Goal: Task Accomplishment & Management: Use online tool/utility

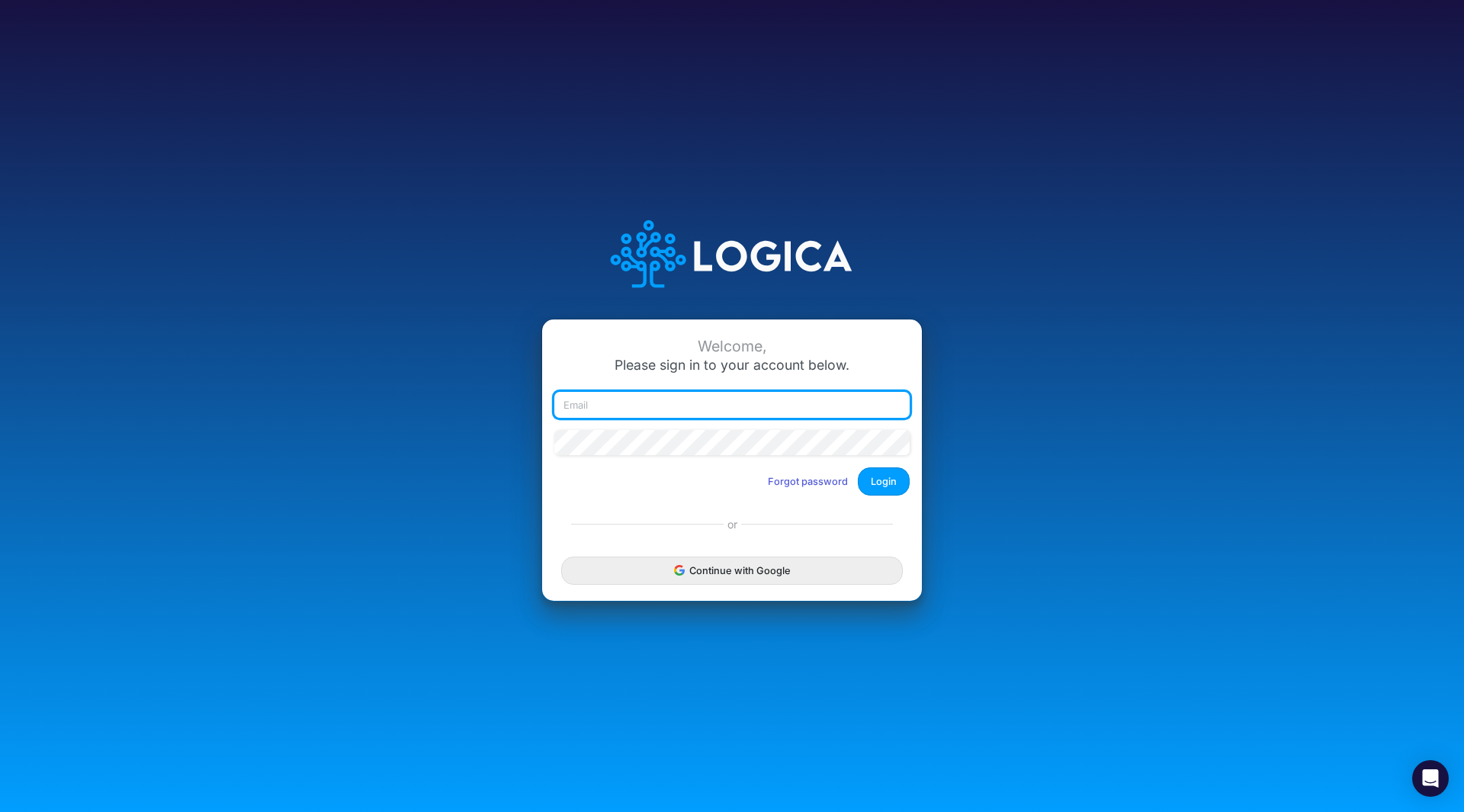
type input "[EMAIL_ADDRESS][DOMAIN_NAME]"
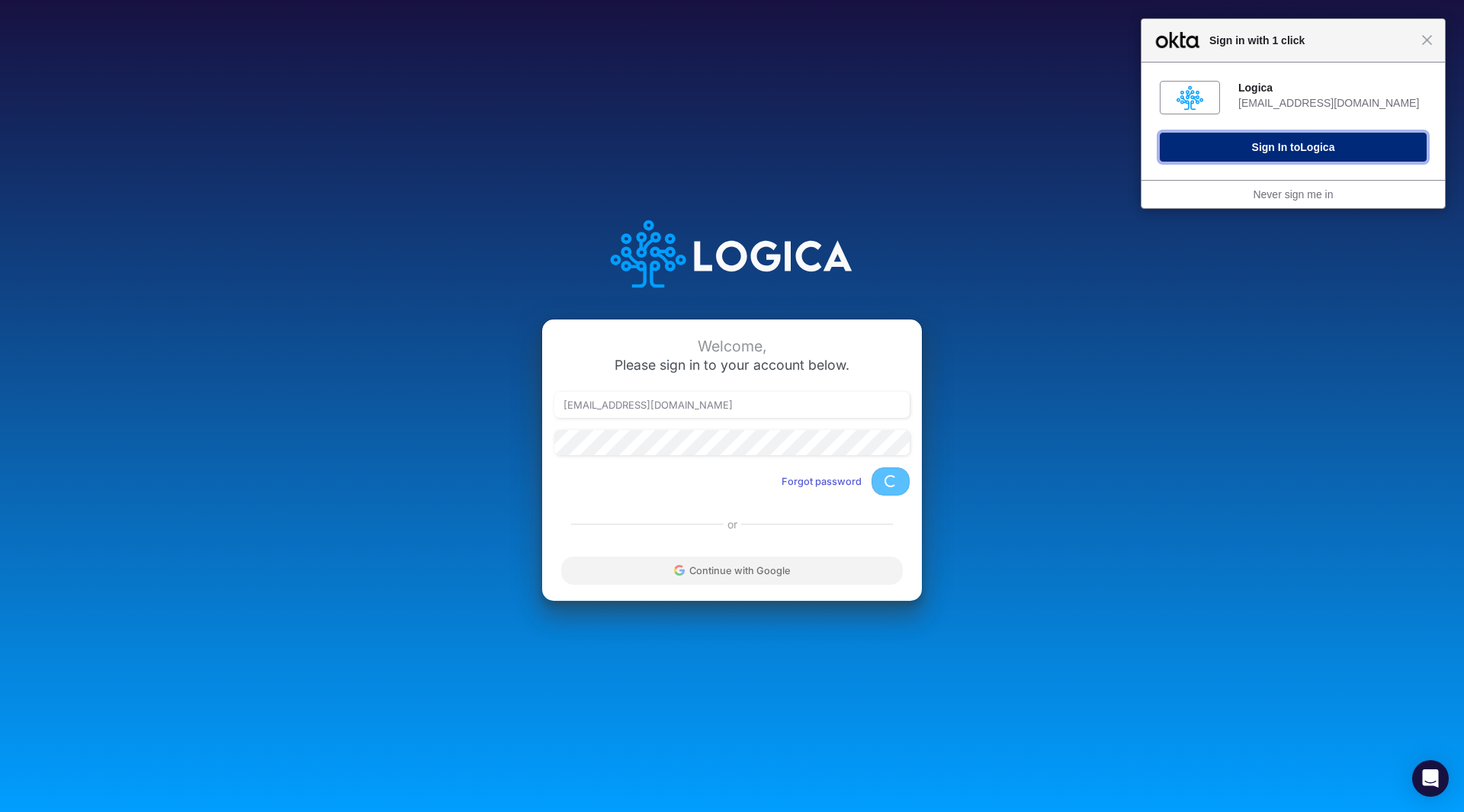
click at [1307, 144] on span "Logica" at bounding box center [1316, 147] width 34 height 12
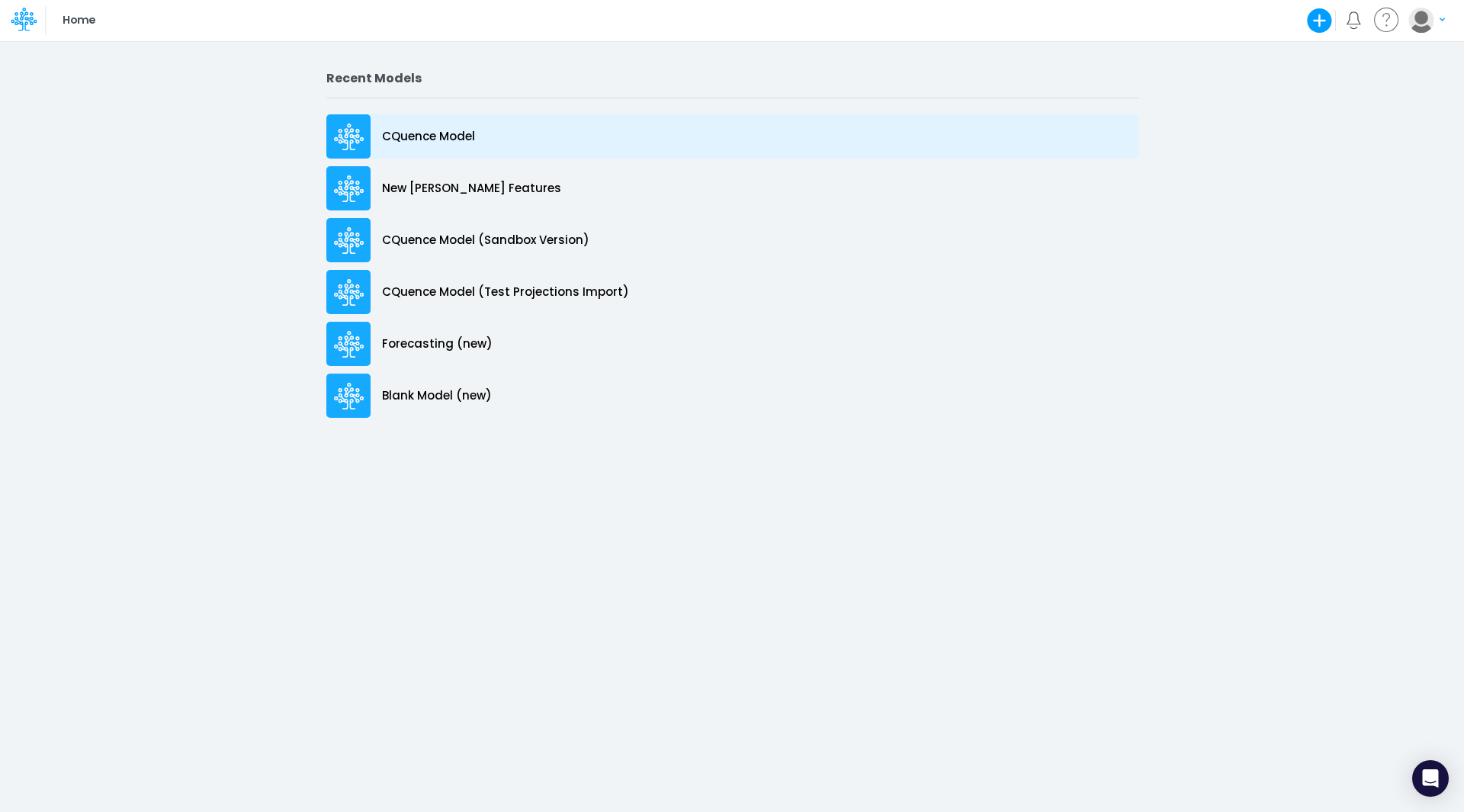
click at [399, 140] on p "CQuence Model" at bounding box center [429, 137] width 93 height 17
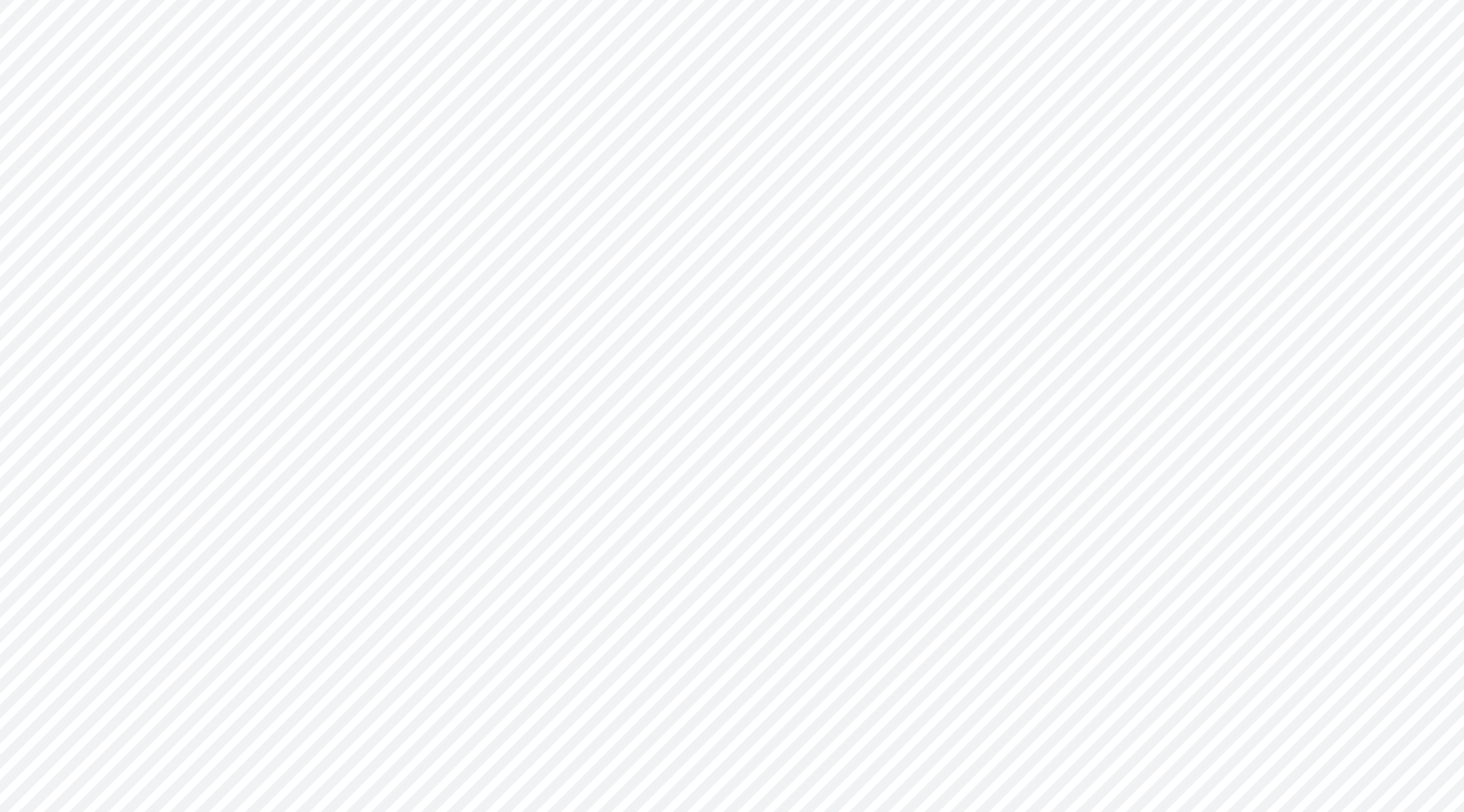
type input "Consolidated All by Month"
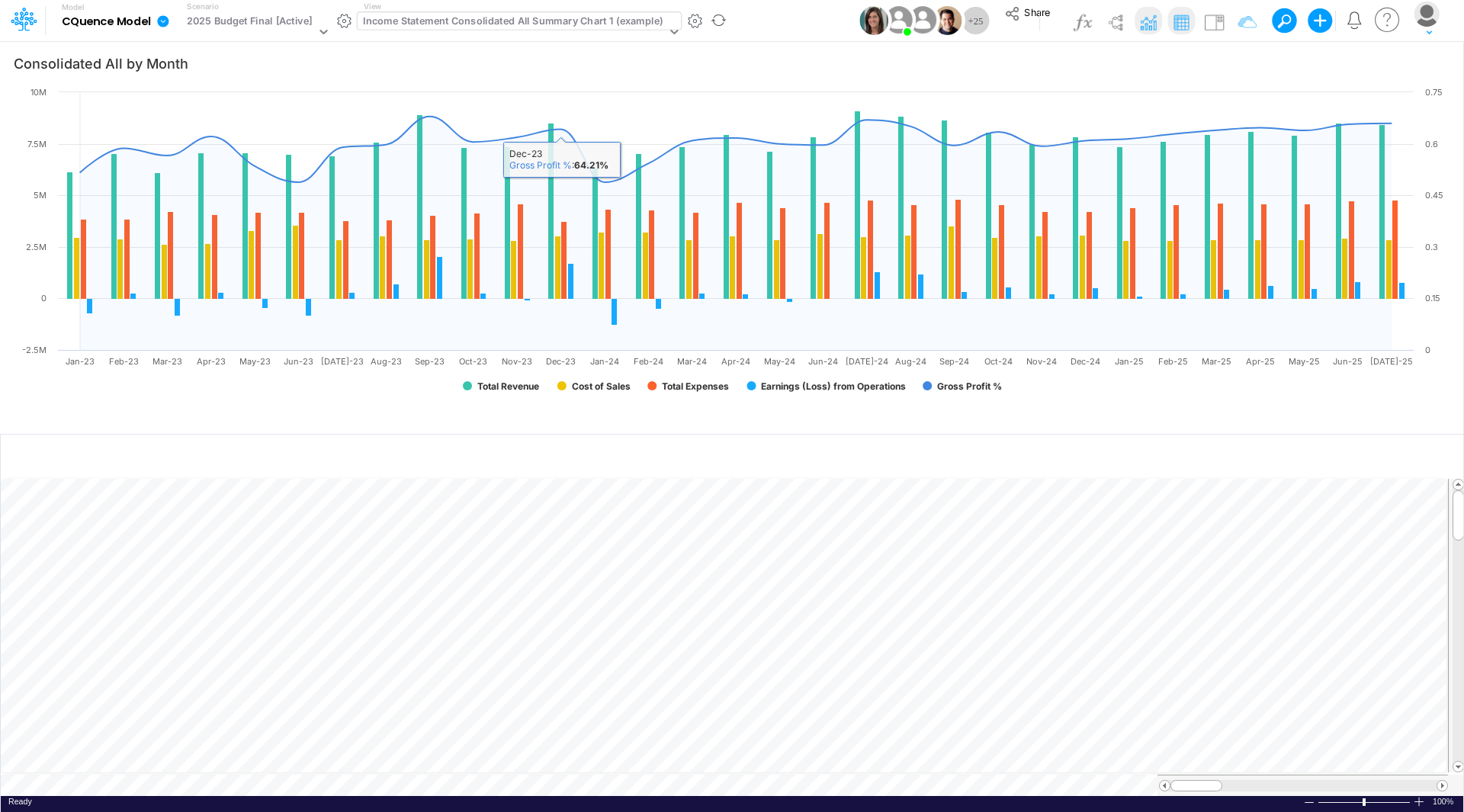
click at [545, 25] on div "Income Statement Consolidated All Summary Chart 1 (example)" at bounding box center [513, 22] width 300 height 17
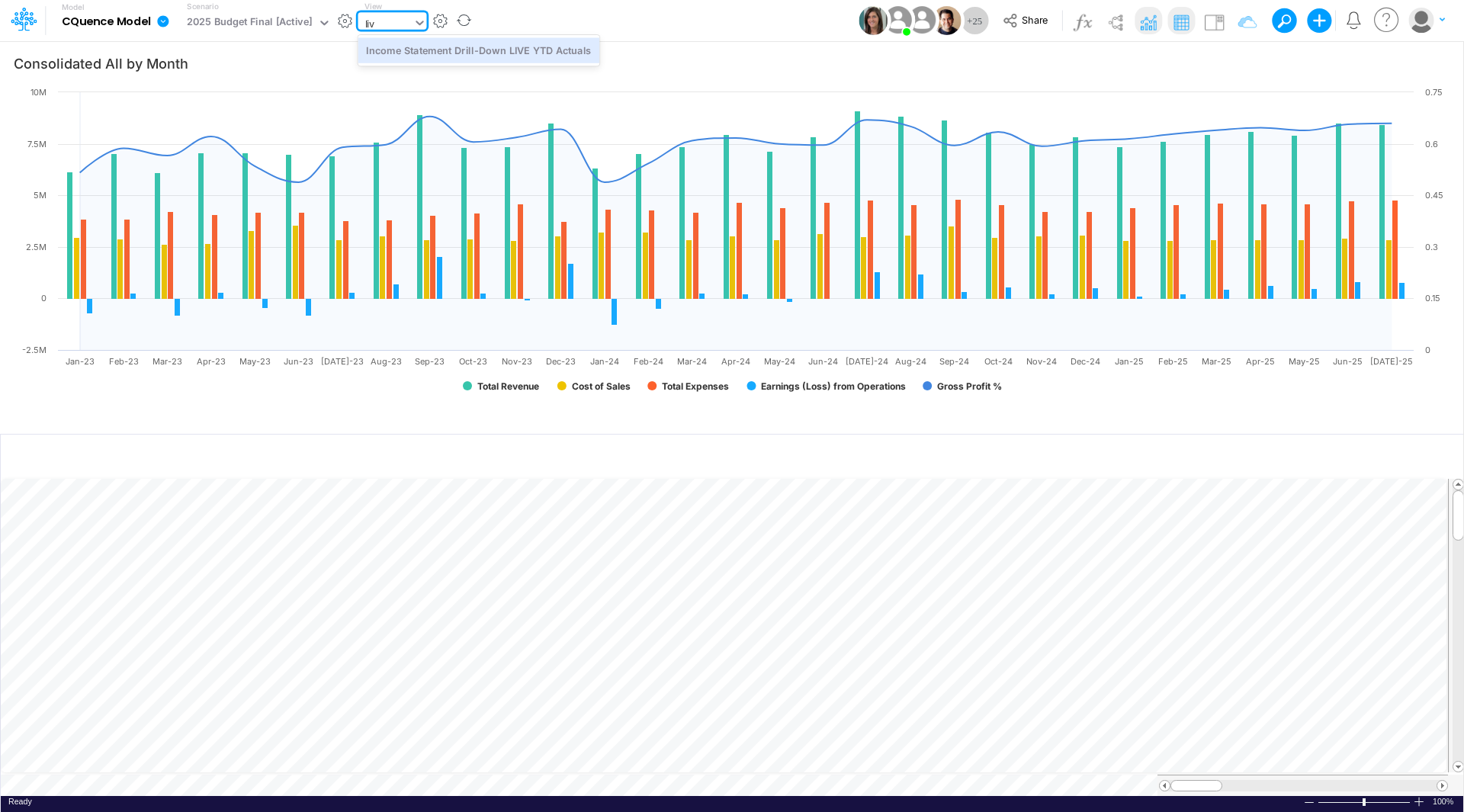
type input "live"
click at [507, 50] on div "Income Statement Drill-Down LIVE YTD Actuals" at bounding box center [479, 50] width 242 height 25
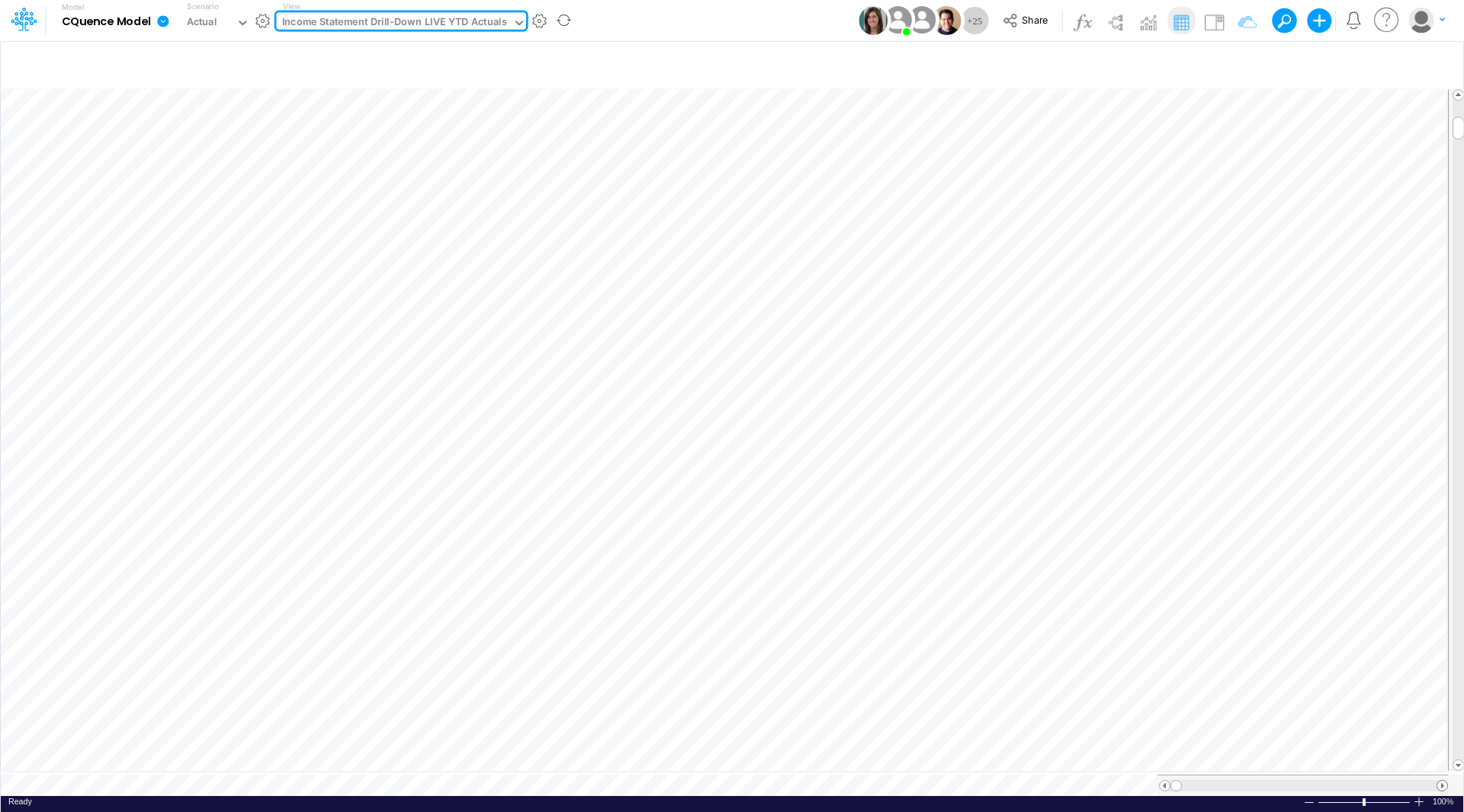
click at [1440, 780] on span at bounding box center [1442, 785] width 10 height 10
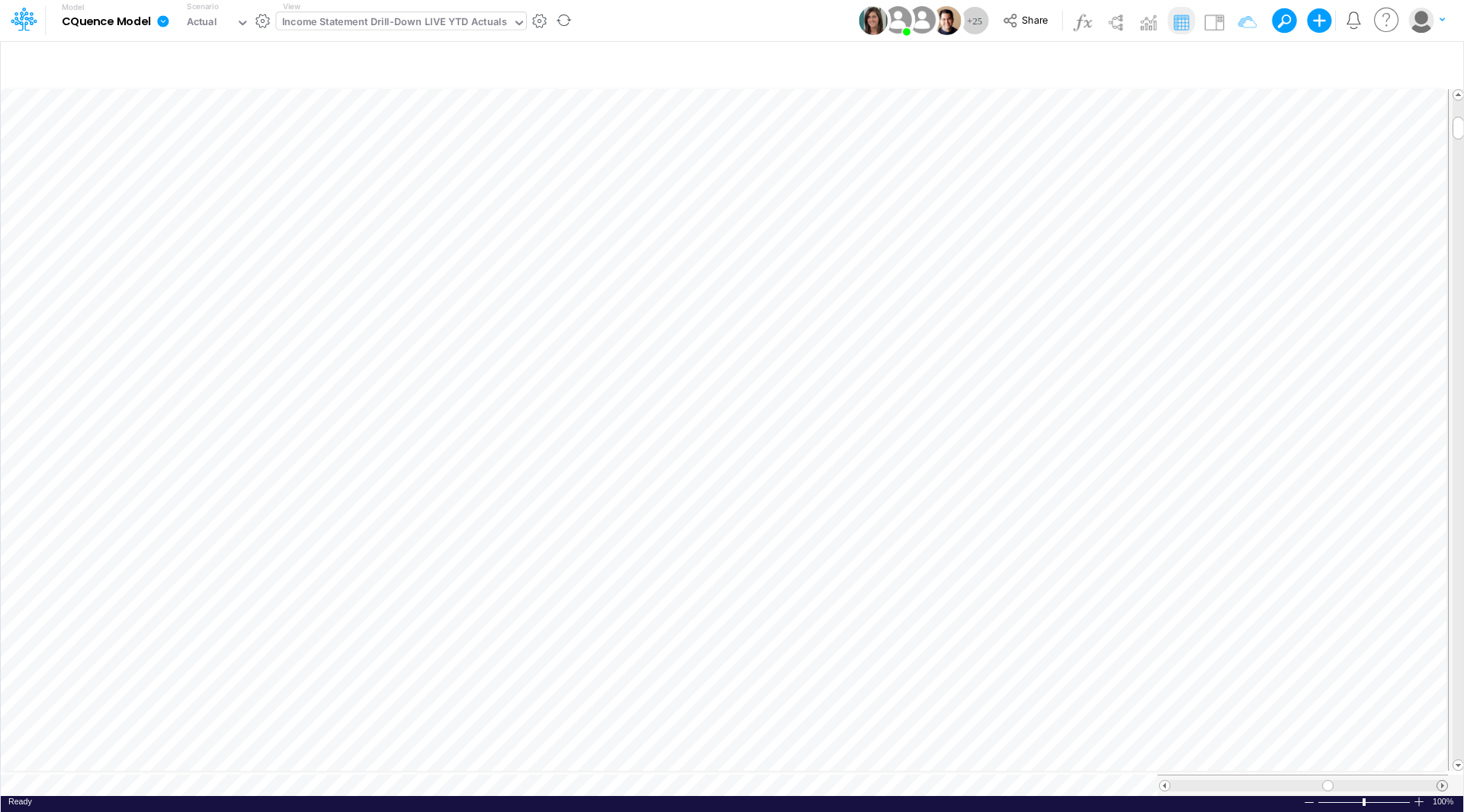
click at [1440, 780] on span at bounding box center [1442, 785] width 10 height 10
click at [395, 16] on div "Income Statement Drill-Down LIVE YTD Actuals" at bounding box center [394, 23] width 225 height 17
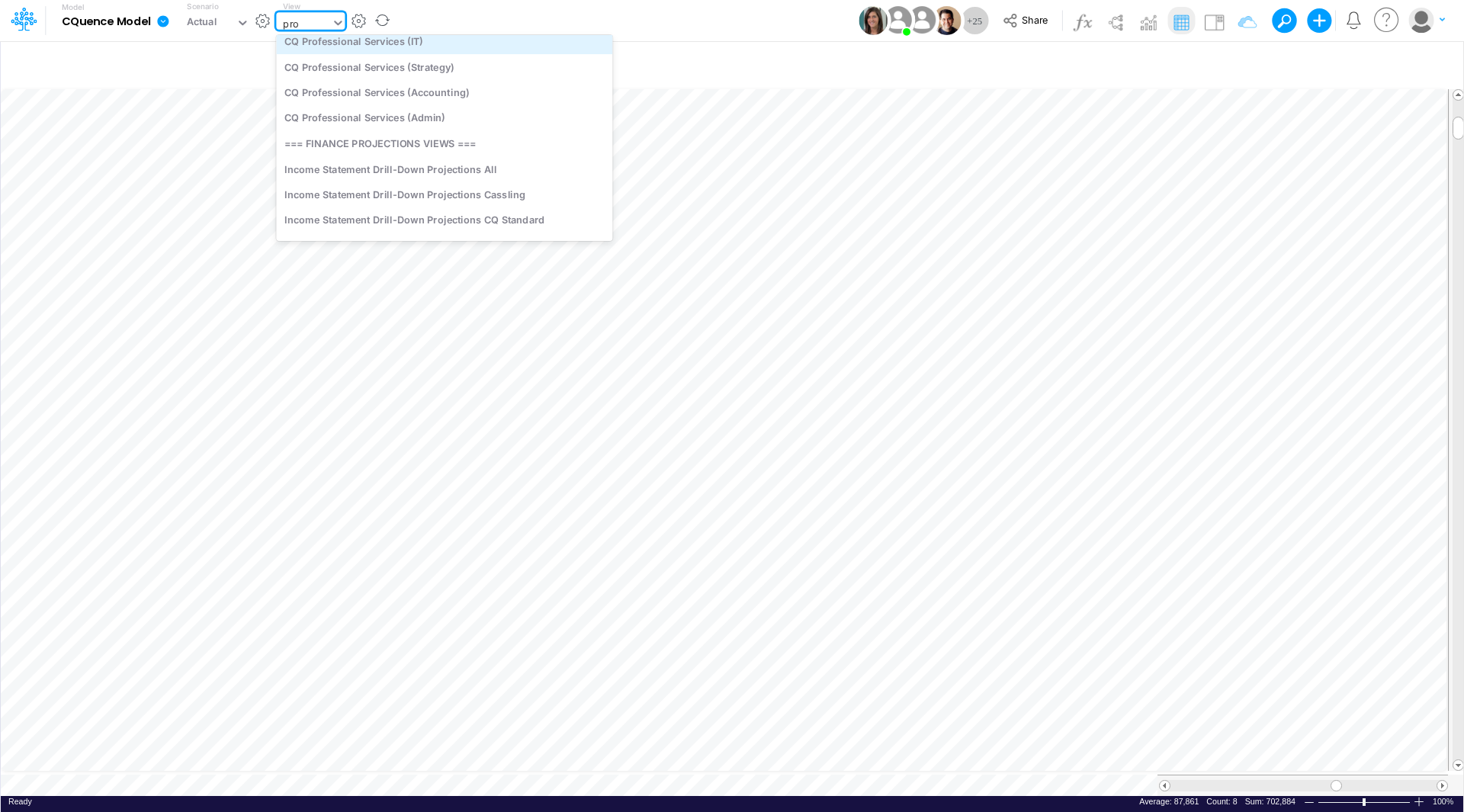
scroll to position [0, 0]
type input "proje"
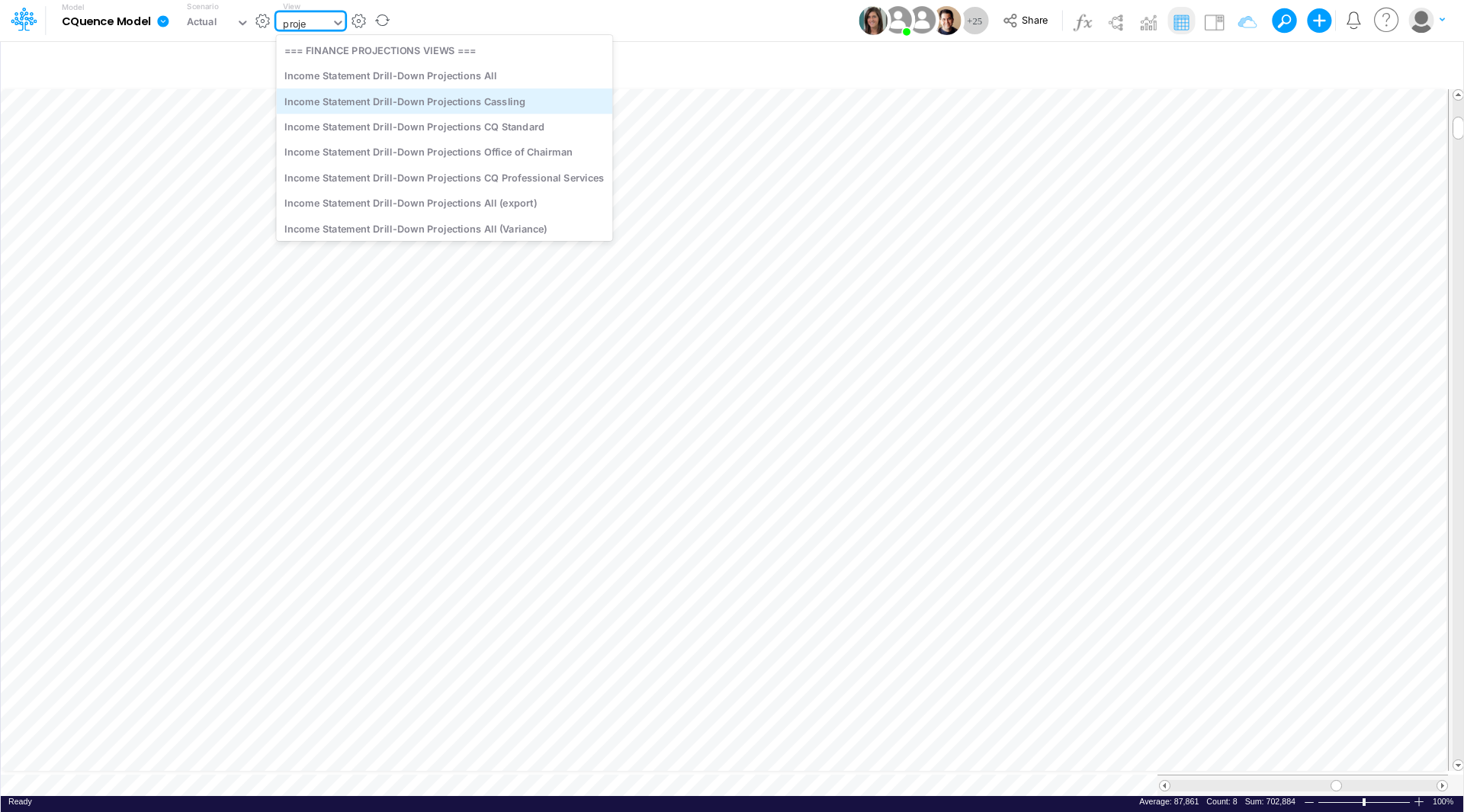
click at [464, 104] on div "Income Statement Drill-Down Projections Cassling" at bounding box center [444, 101] width 336 height 25
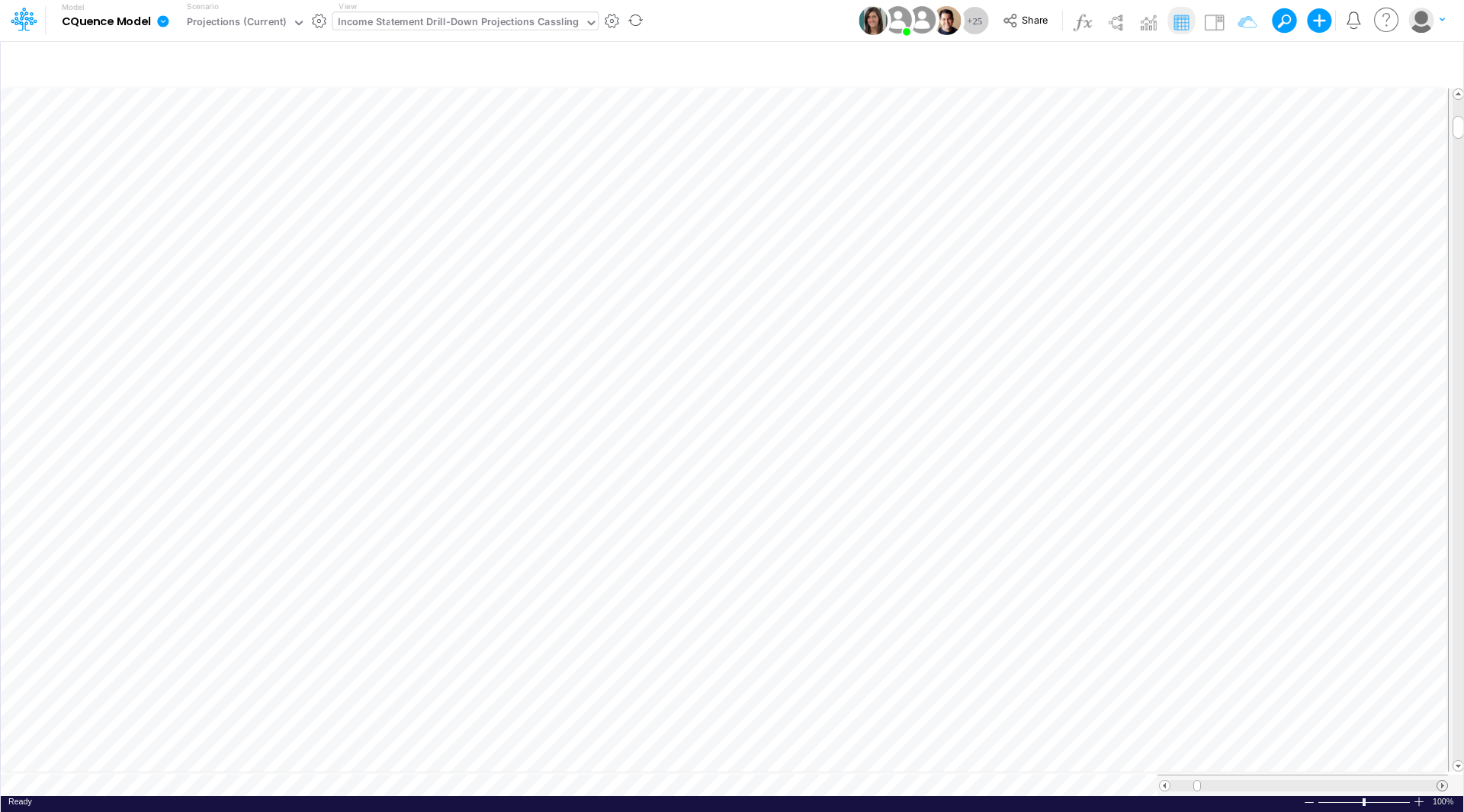
click at [1439, 780] on span at bounding box center [1442, 785] width 10 height 10
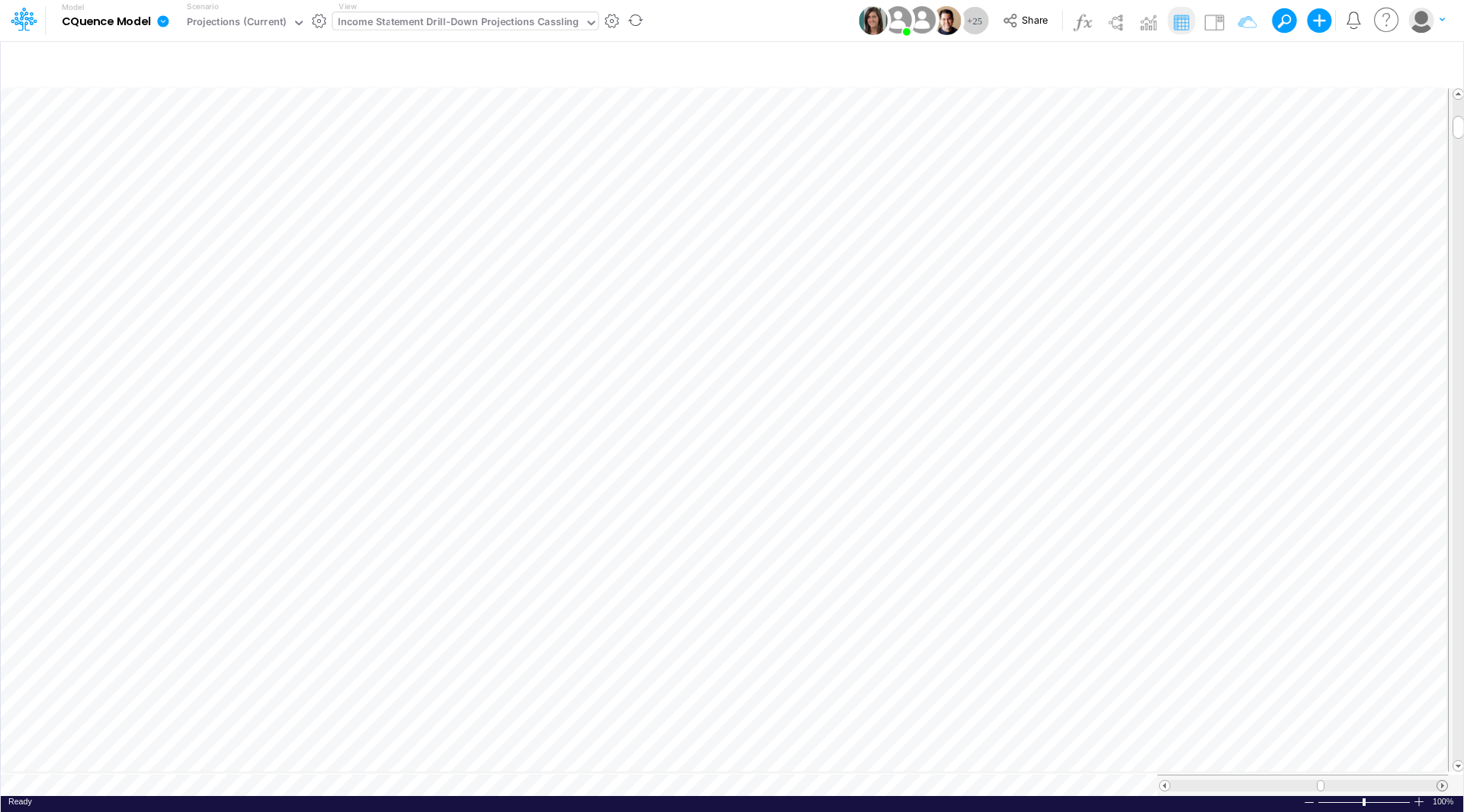
click at [1439, 780] on span at bounding box center [1442, 785] width 10 height 10
click at [808, 485] on li "Net Change Adj =" at bounding box center [823, 485] width 53 height 39
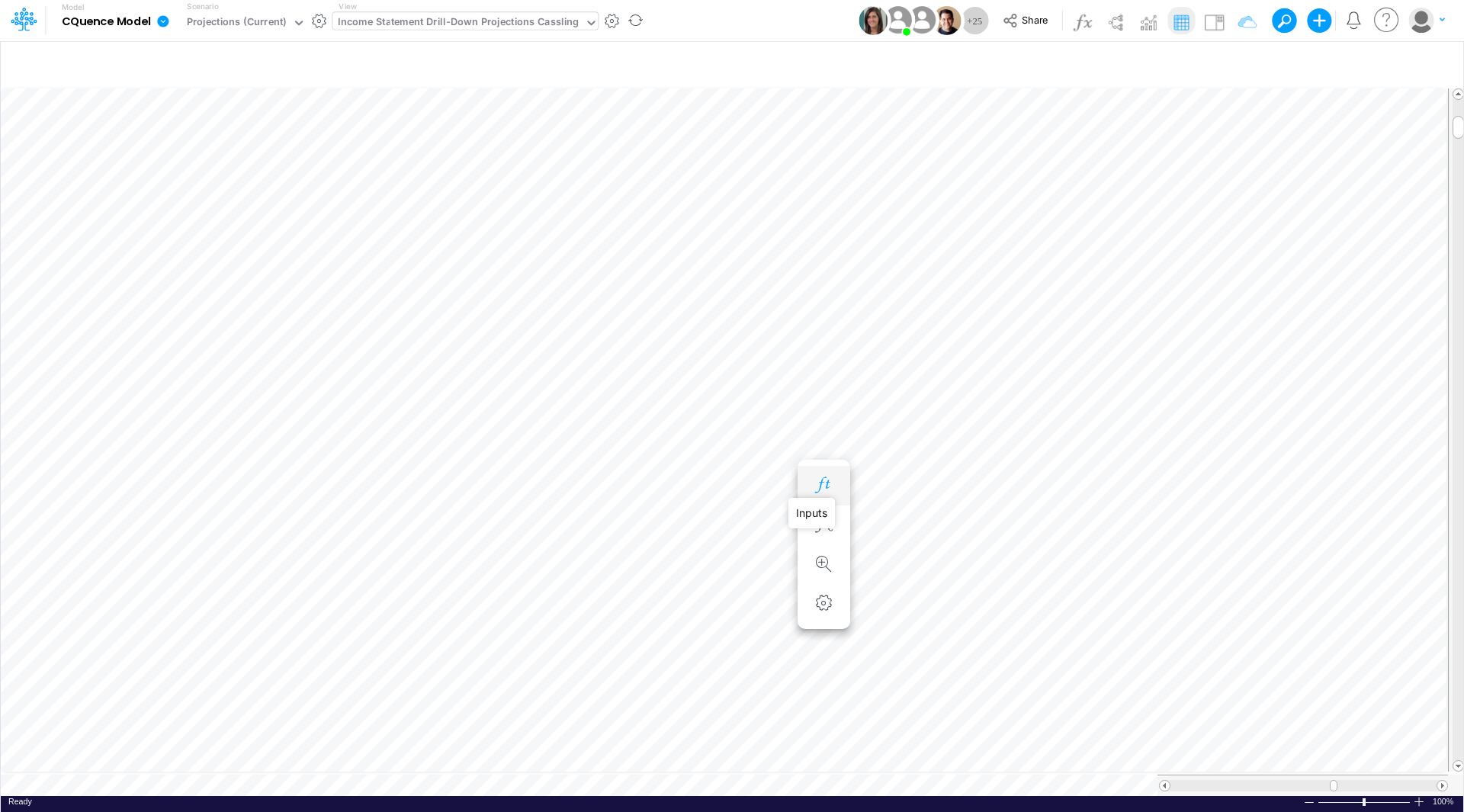
click at [823, 483] on icon "button" at bounding box center [823, 485] width 23 height 16
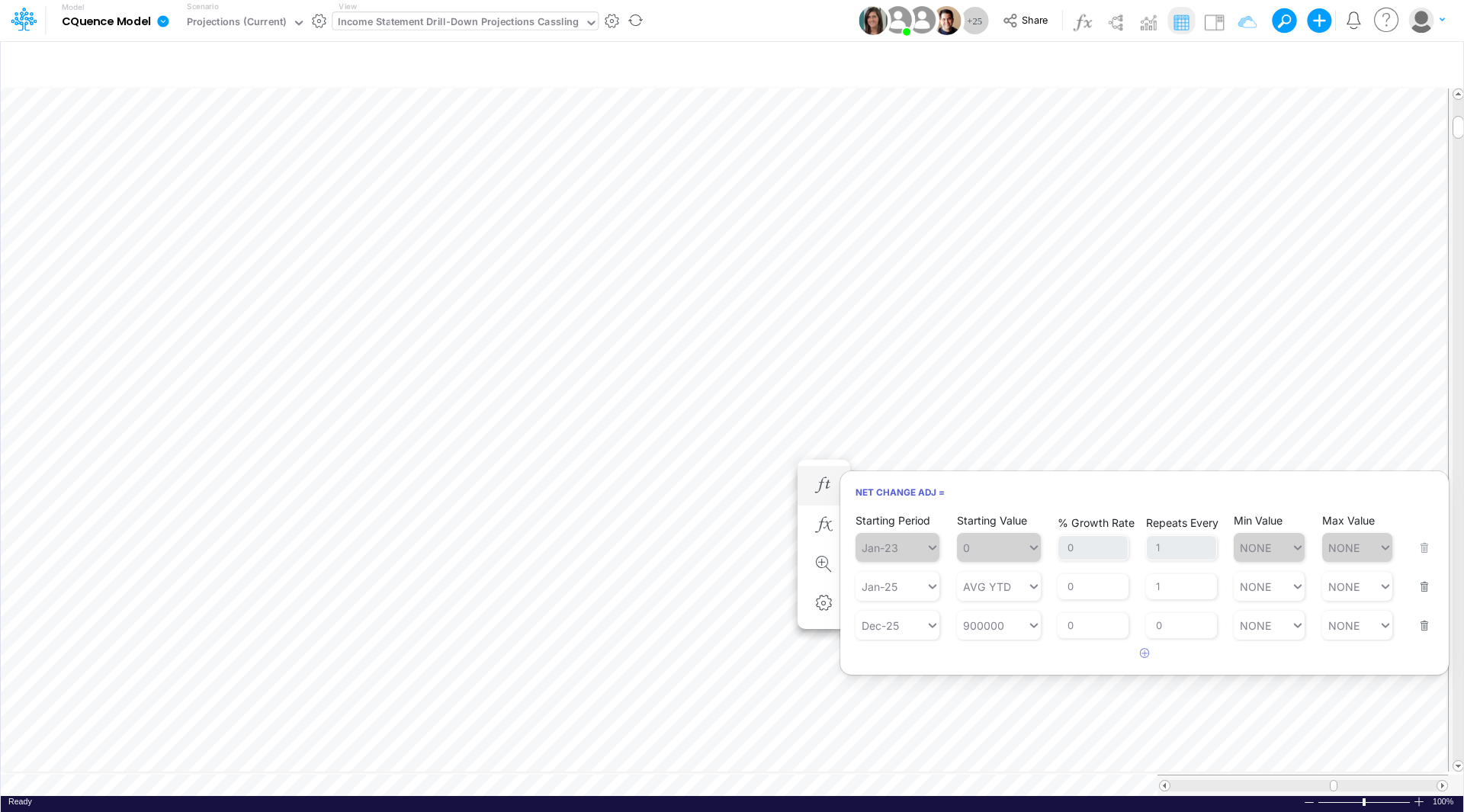
click at [1428, 625] on button "button" at bounding box center [1419, 616] width 20 height 41
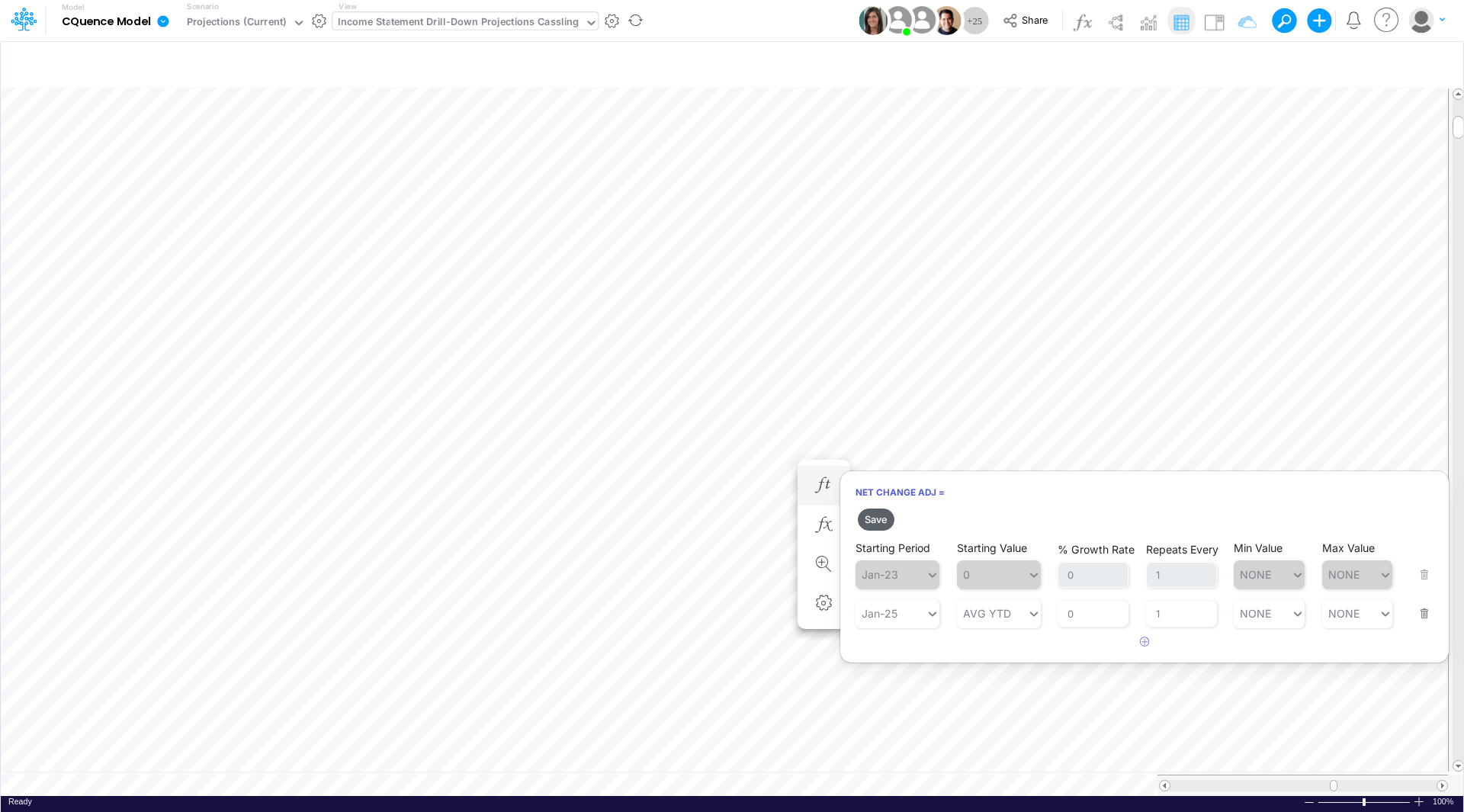
click at [876, 521] on button "Save" at bounding box center [876, 519] width 36 height 22
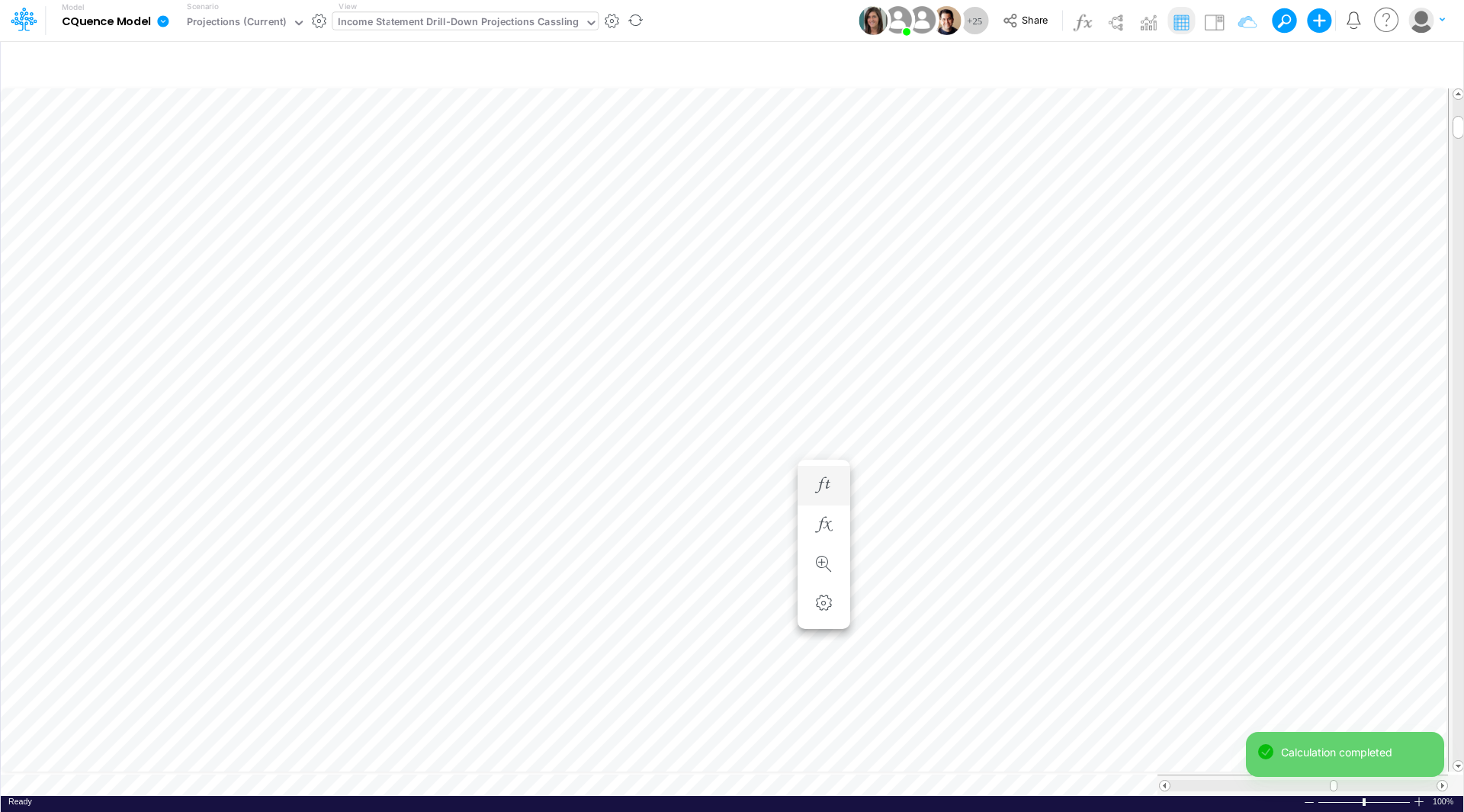
scroll to position [8, 1]
click at [822, 485] on icon "button" at bounding box center [823, 485] width 23 height 16
click at [820, 517] on icon "button" at bounding box center [823, 515] width 23 height 16
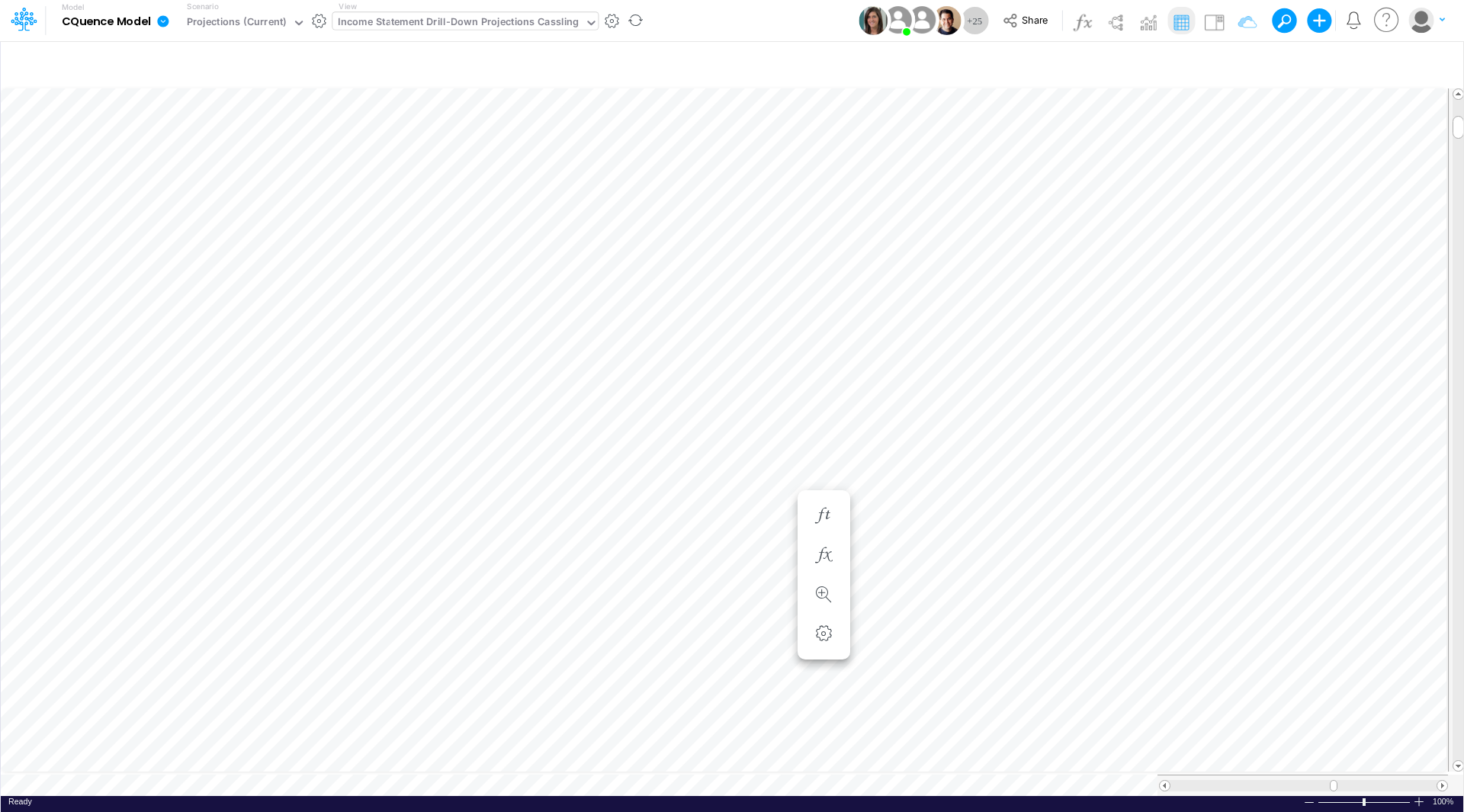
scroll to position [8, 1]
click at [826, 541] on icon "button" at bounding box center [823, 546] width 23 height 16
click at [830, 572] on icon "button" at bounding box center [823, 577] width 23 height 16
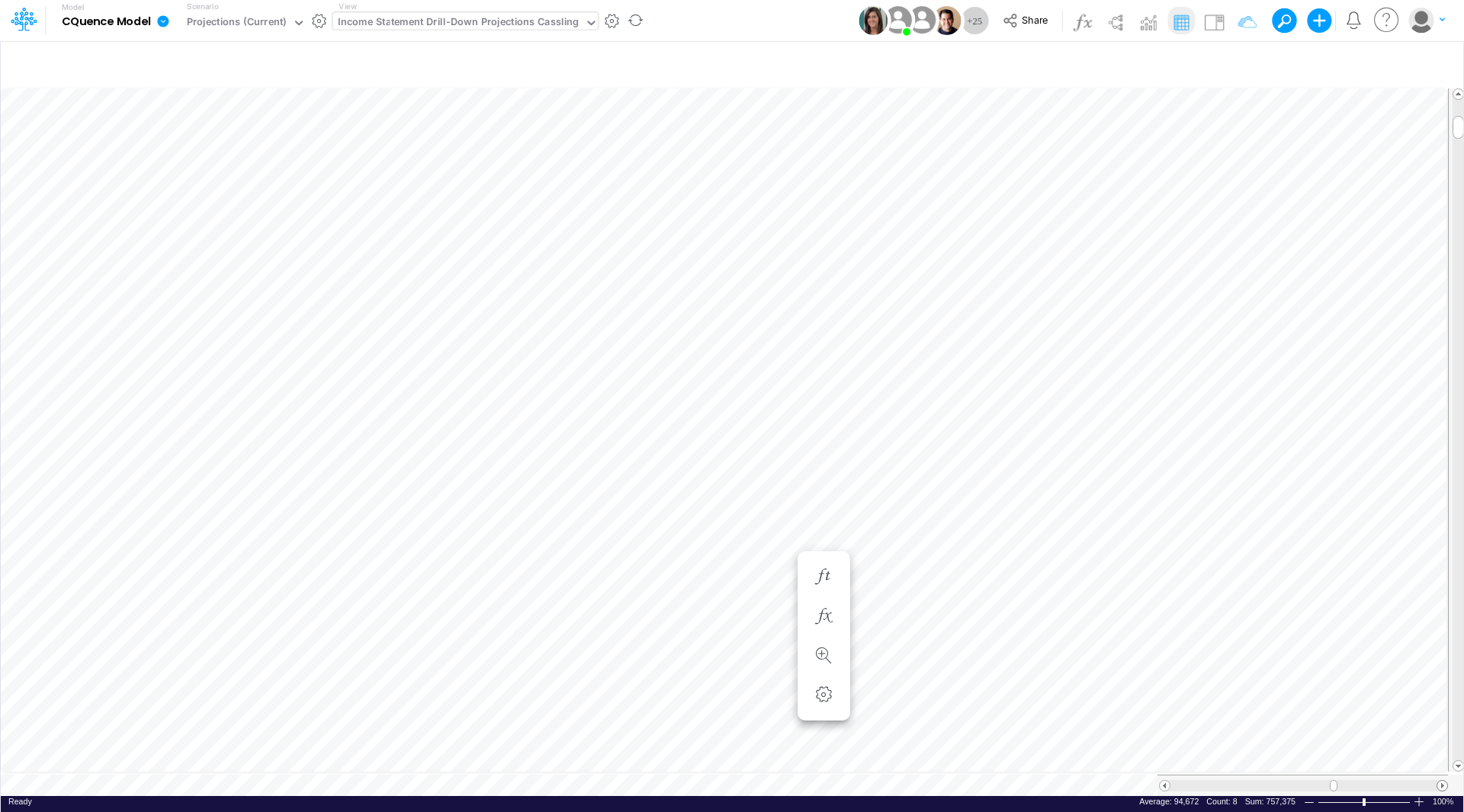
click at [1444, 780] on span at bounding box center [1442, 785] width 10 height 10
drag, startPoint x: 1447, startPoint y: 268, endPoint x: 1451, endPoint y: 104, distance: 164.0
click at [1463, 95] on html "Model CQuence Model Edit model settings Duplicate Import QuickBooks QuickBooks …" at bounding box center [732, 406] width 1464 height 812
click at [1164, 781] on span at bounding box center [1164, 785] width 10 height 10
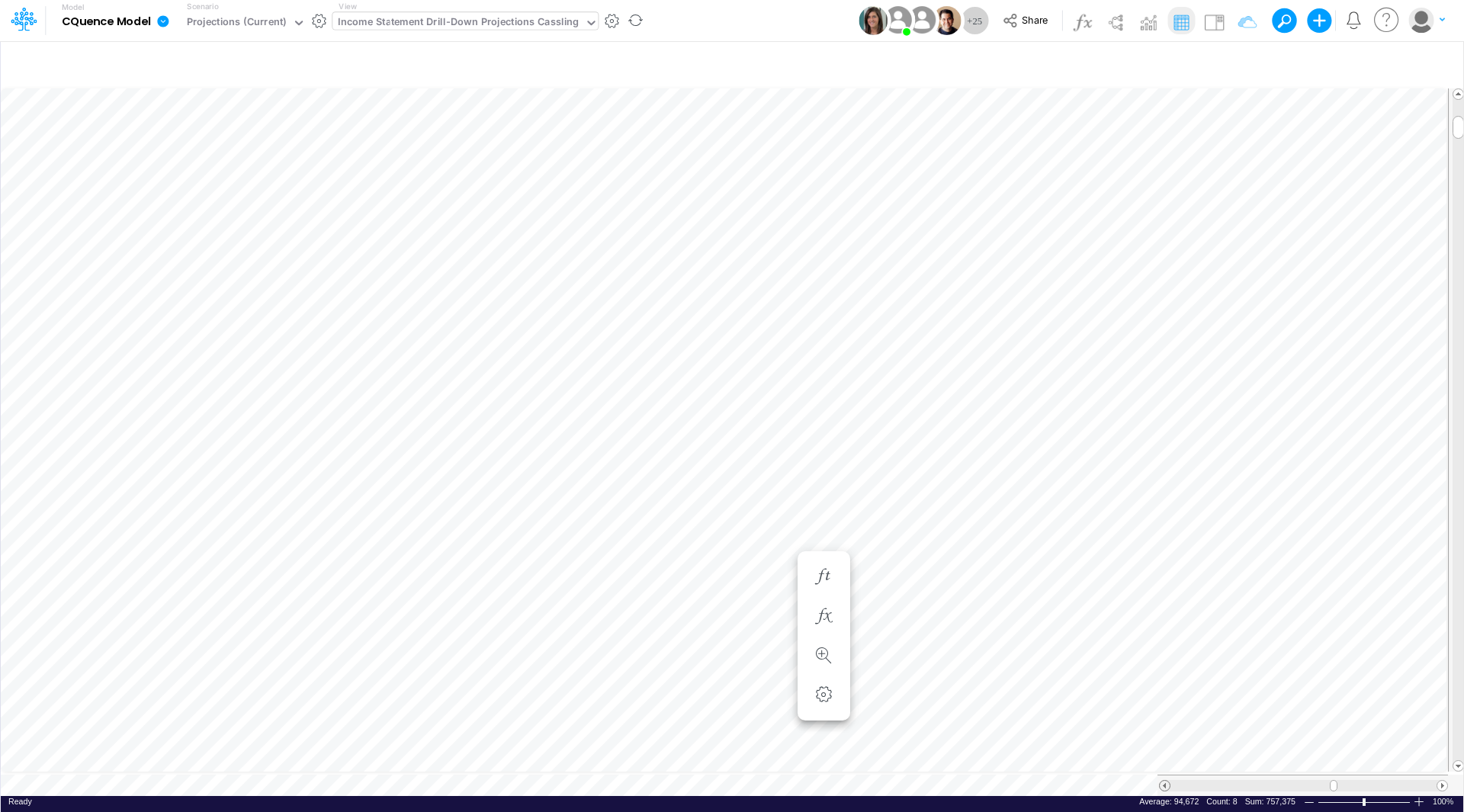
click at [1164, 781] on span at bounding box center [1164, 785] width 10 height 10
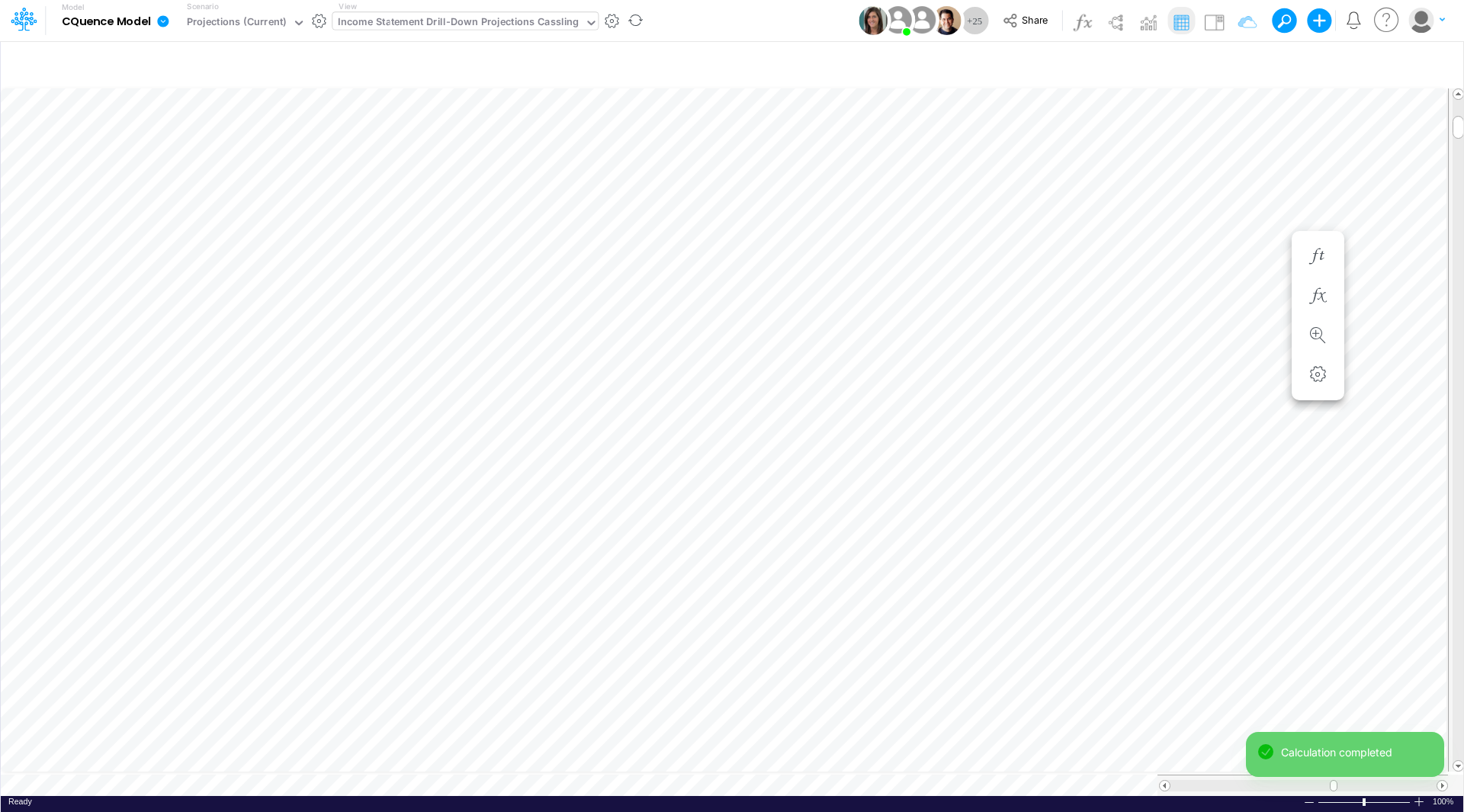
scroll to position [8, 1]
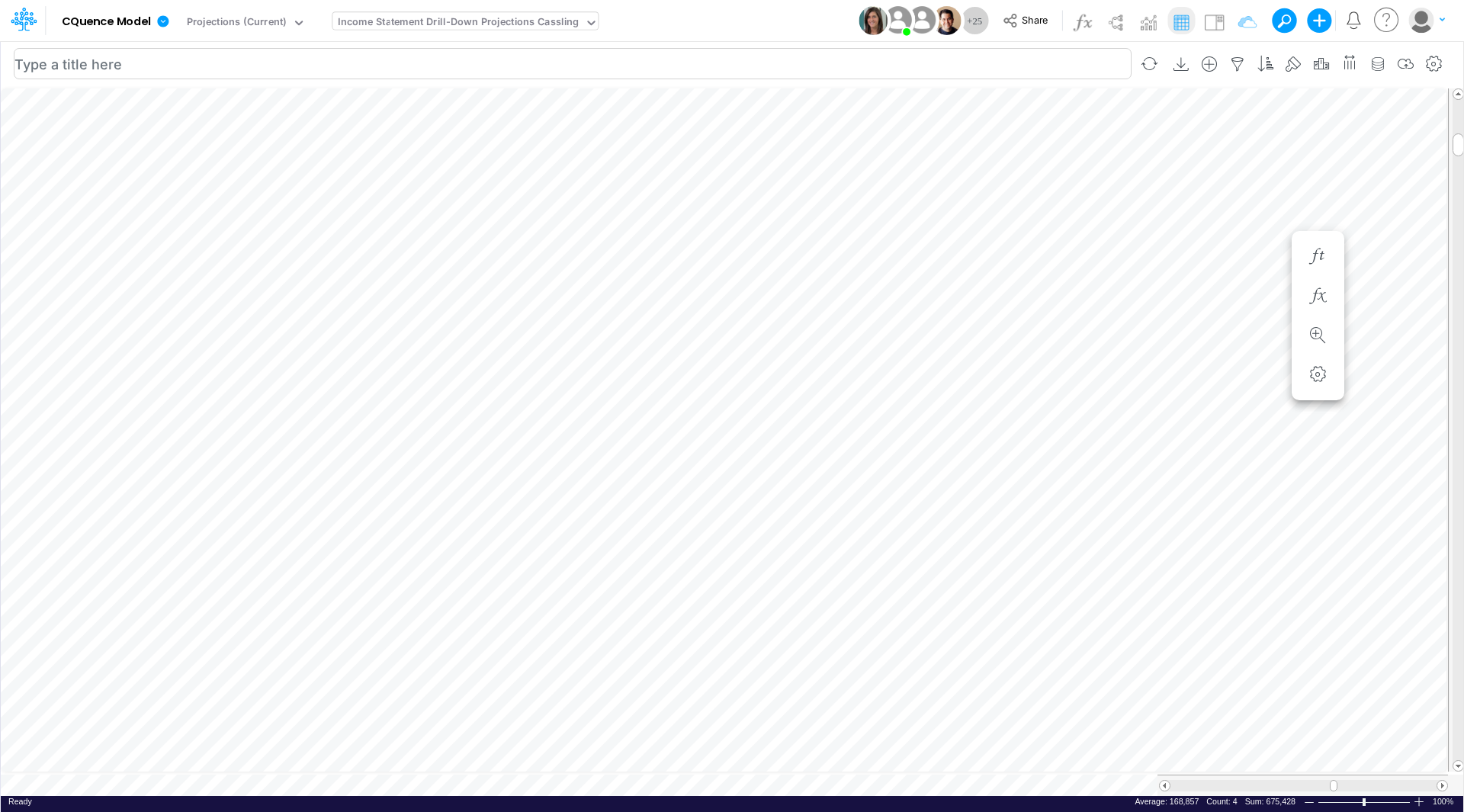
scroll to position [8, 1]
click at [1441, 780] on span at bounding box center [1442, 785] width 10 height 10
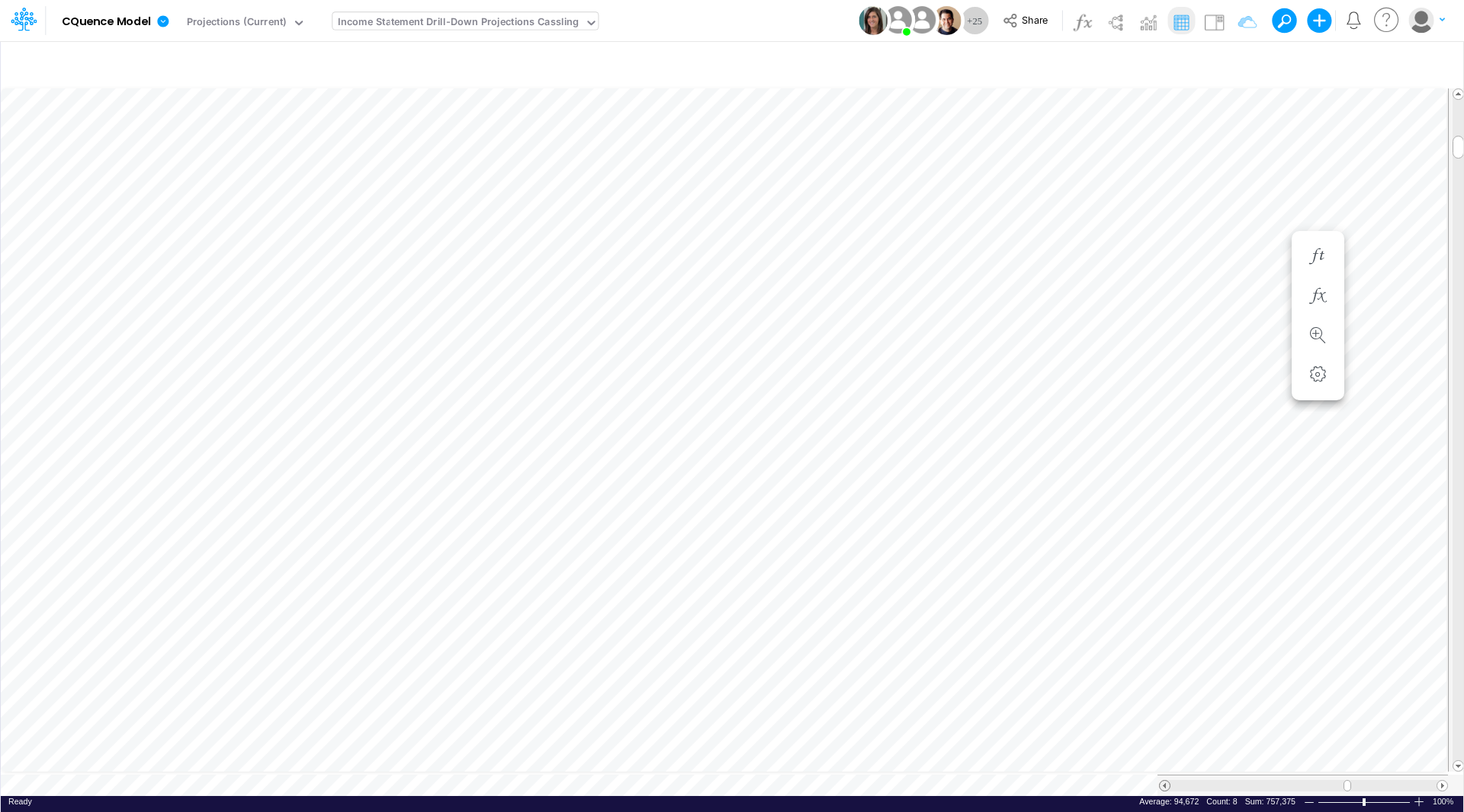
click at [1165, 780] on span at bounding box center [1164, 785] width 10 height 10
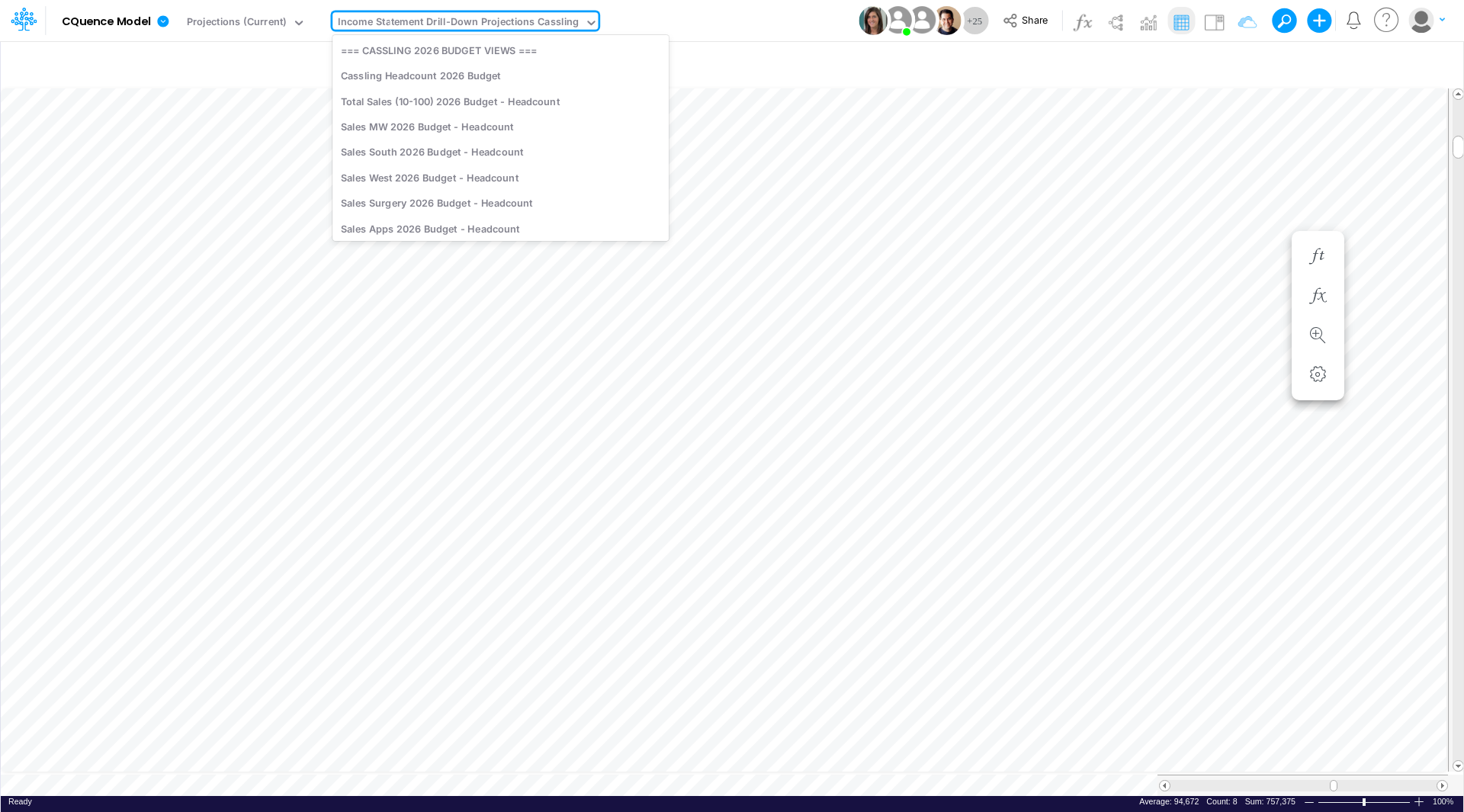
click at [392, 26] on div "Income Statement Drill-Down Projections Cassling" at bounding box center [458, 23] width 241 height 17
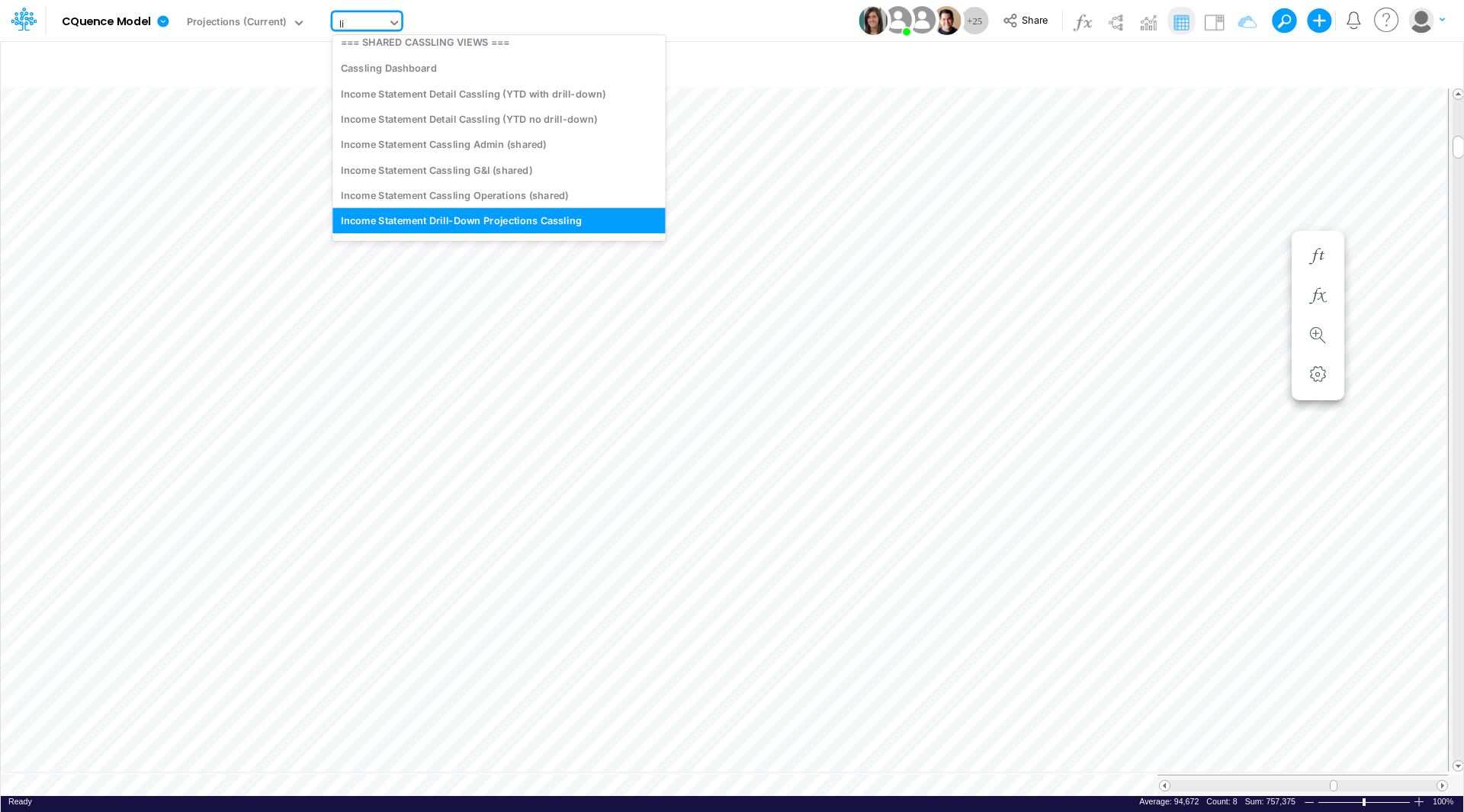
type input "liv"
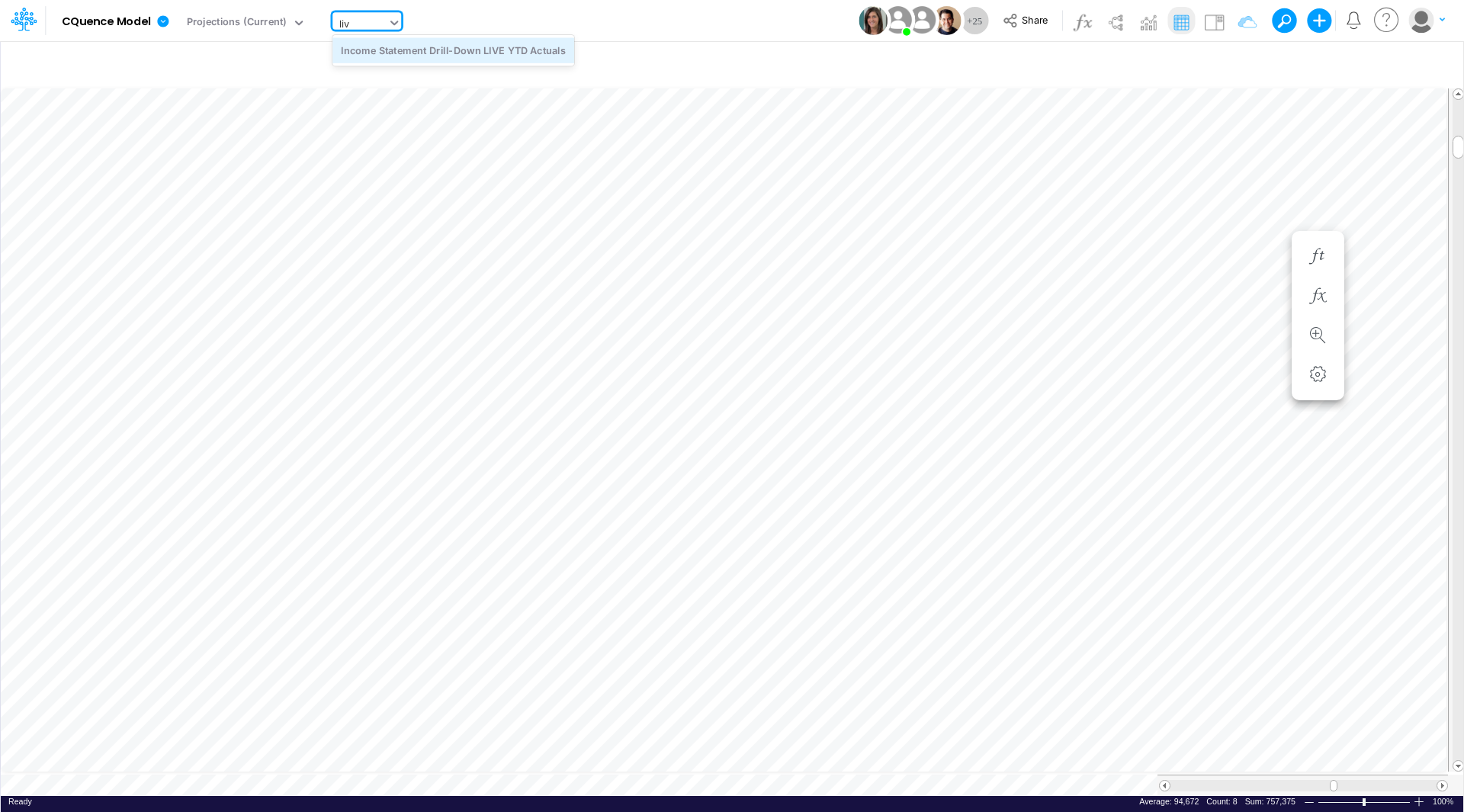
click at [425, 45] on div "Income Statement Drill-Down LIVE YTD Actuals" at bounding box center [453, 50] width 242 height 25
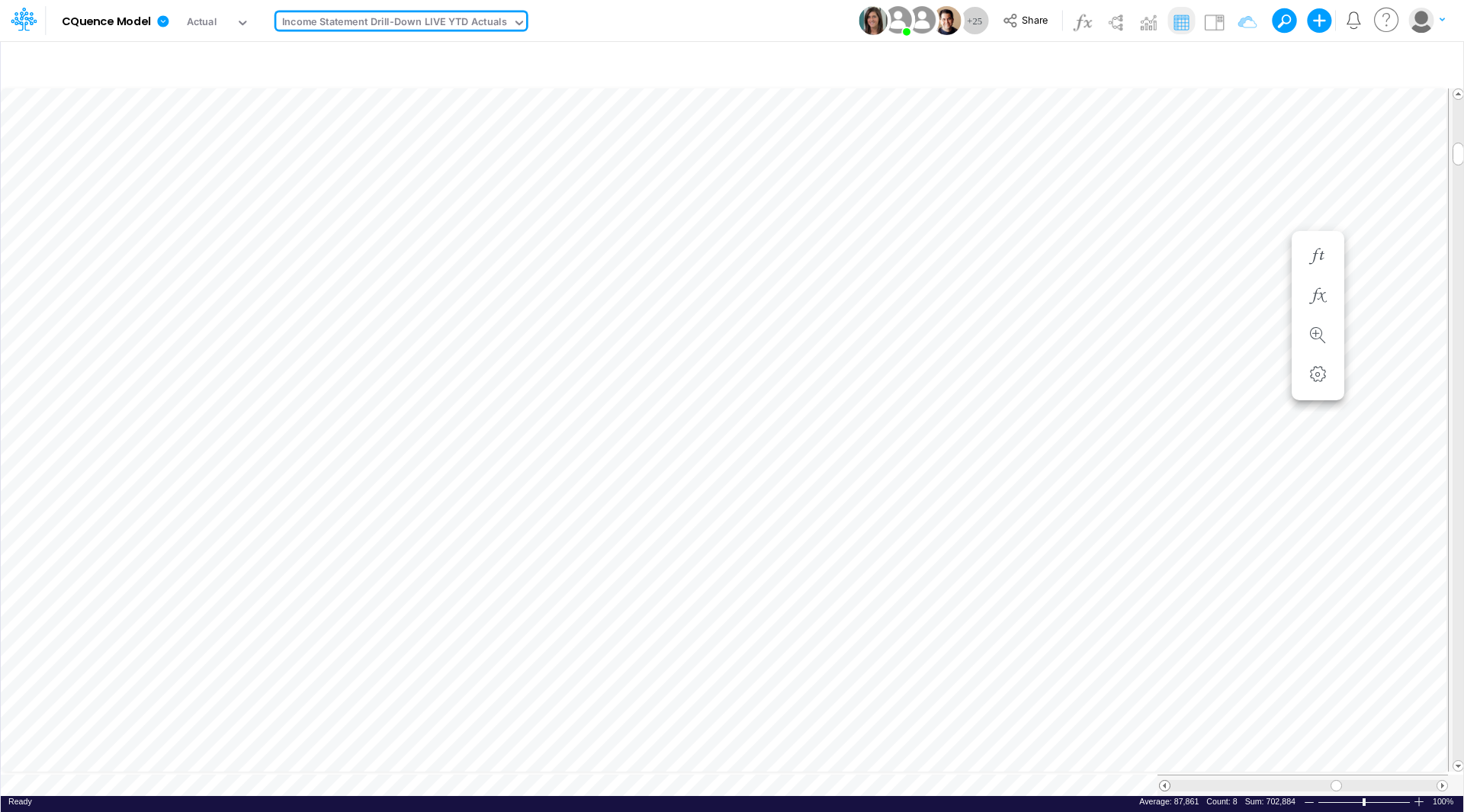
click at [1166, 781] on span at bounding box center [1164, 785] width 10 height 10
click at [1437, 780] on span at bounding box center [1442, 785] width 10 height 10
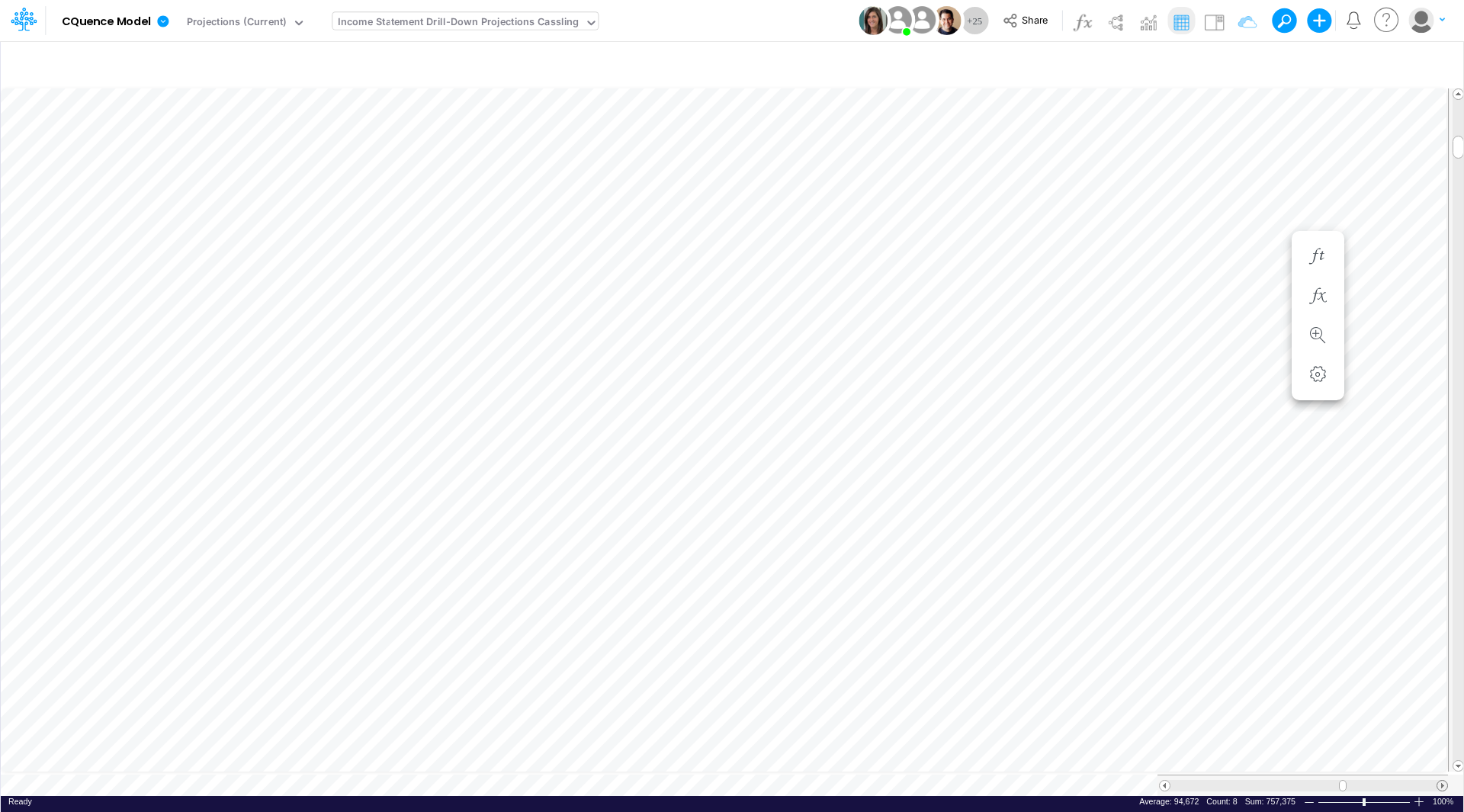
click at [1437, 780] on span at bounding box center [1442, 785] width 10 height 10
click at [1167, 780] on span at bounding box center [1164, 785] width 10 height 10
click at [698, 407] on icon "button" at bounding box center [699, 409] width 23 height 16
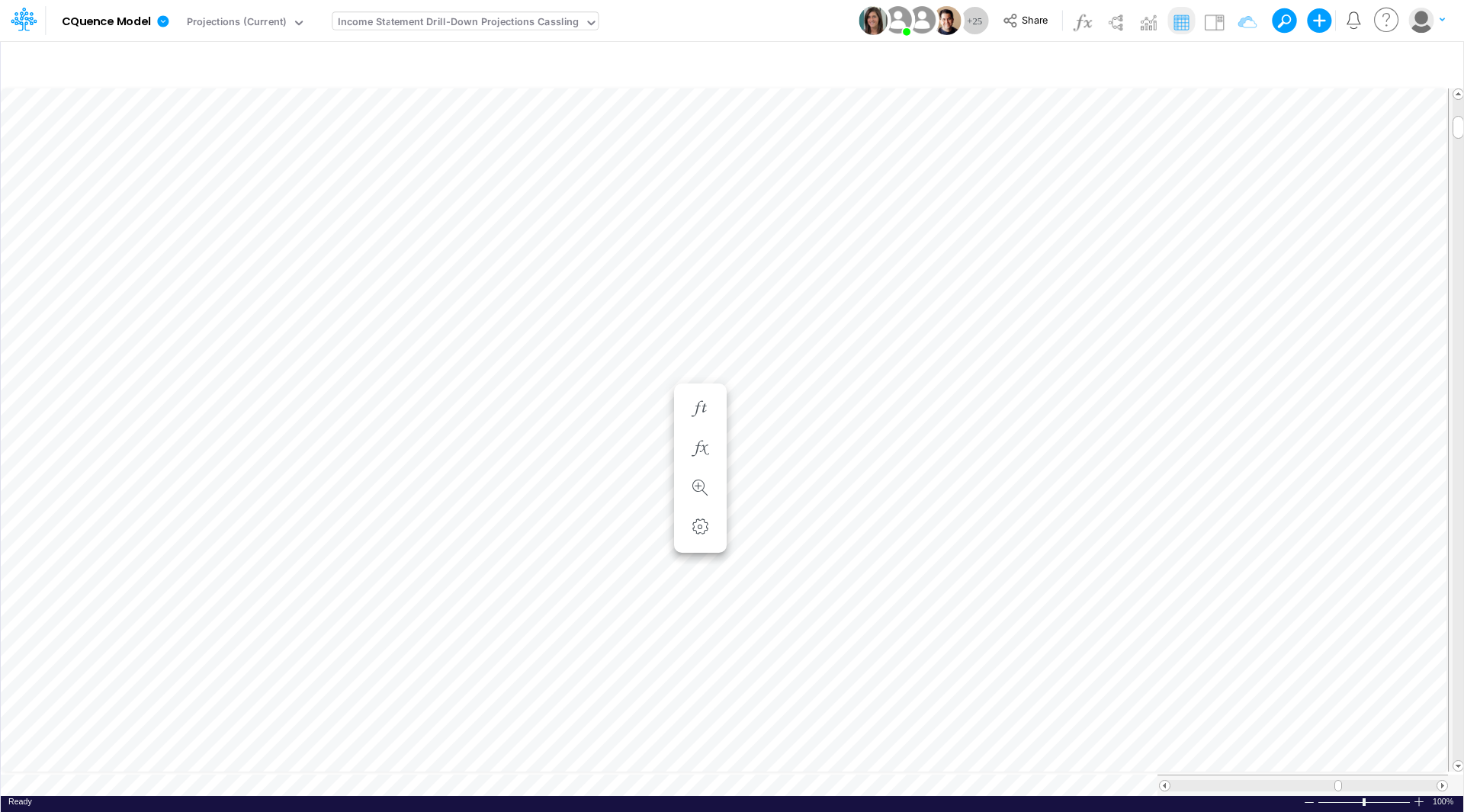
scroll to position [8, 1]
